Goal: Find specific page/section: Find specific page/section

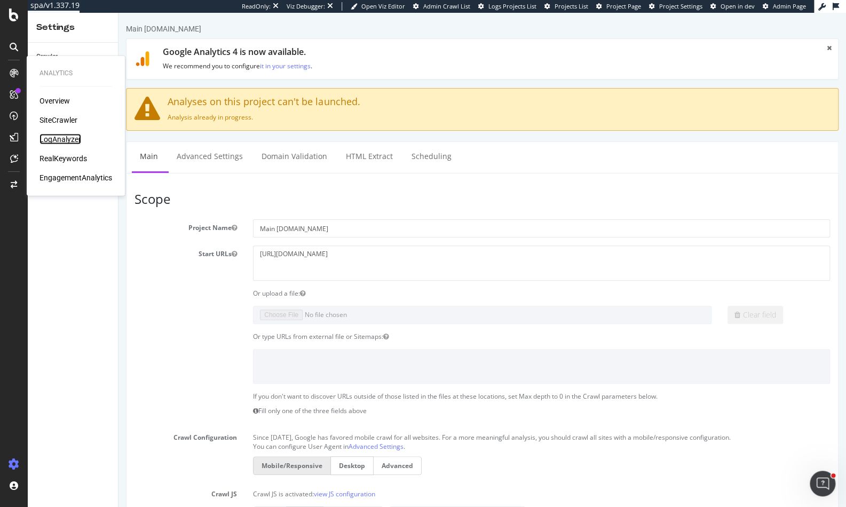
click at [60, 137] on div "LogAnalyzer" at bounding box center [61, 139] width 42 height 11
